Goal: Check status

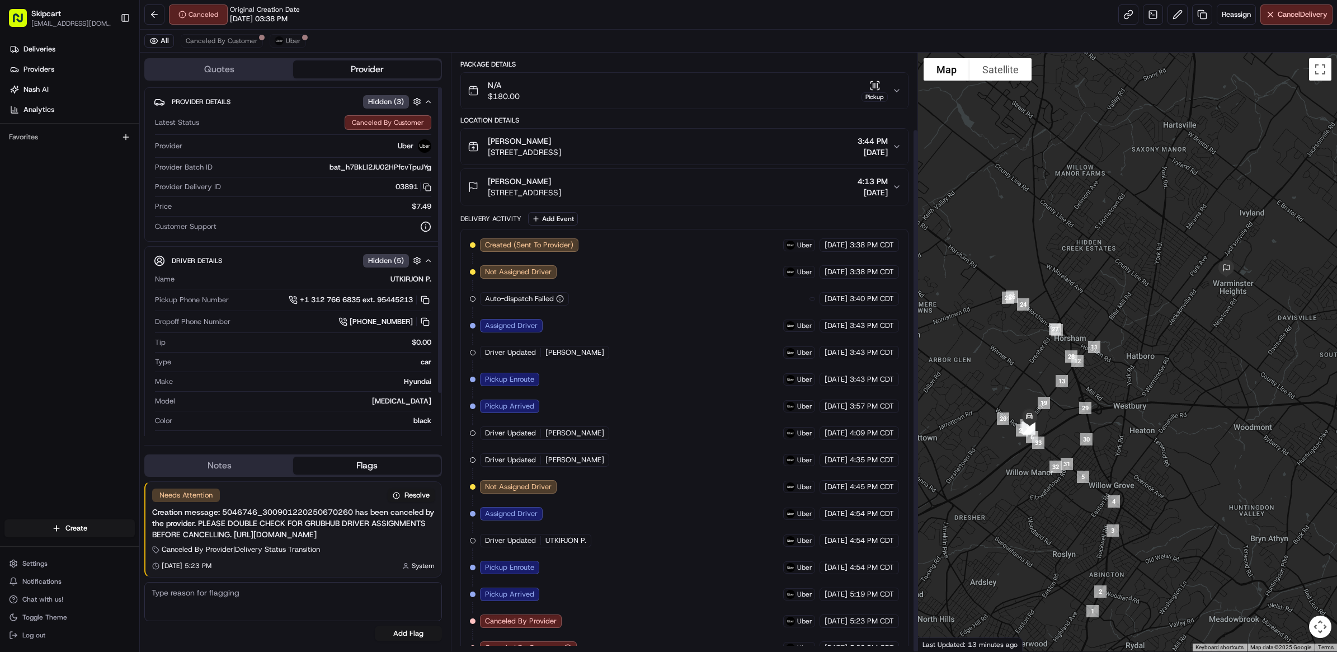
scroll to position [87, 0]
